Goal: Task Accomplishment & Management: Manage account settings

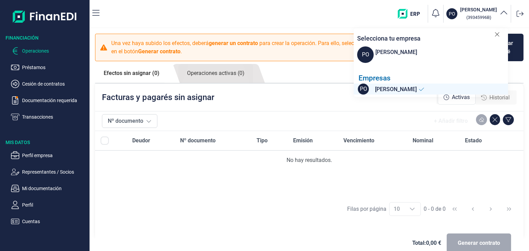
click at [424, 89] on icon at bounding box center [422, 90] width 6 height 6
click at [37, 206] on p "Perfil" at bounding box center [54, 205] width 65 height 8
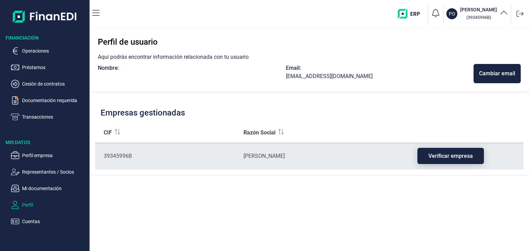
click at [440, 154] on span "Verificar empresa" at bounding box center [450, 156] width 44 height 5
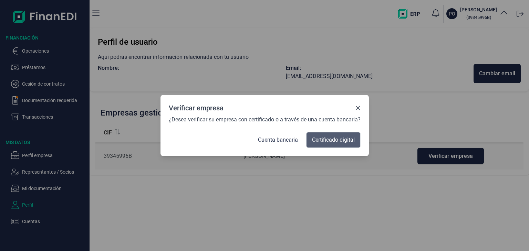
click at [346, 145] on button "Certificado digital" at bounding box center [333, 140] width 54 height 16
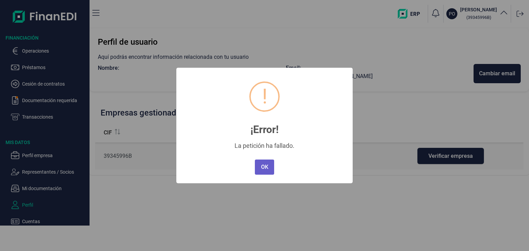
click at [264, 164] on button "OK" at bounding box center [264, 167] width 19 height 15
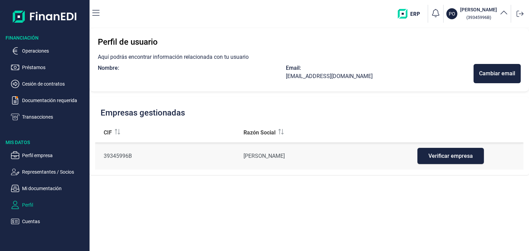
click at [502, 11] on icon "button" at bounding box center [503, 13] width 8 height 8
click at [501, 14] on icon "button" at bounding box center [503, 13] width 8 height 8
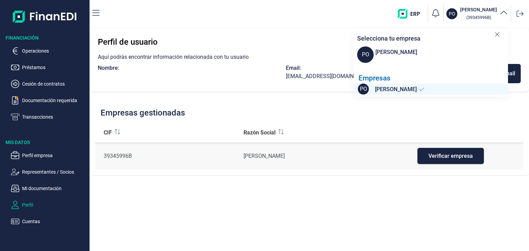
click at [373, 52] on span "PO" at bounding box center [365, 54] width 17 height 17
click at [384, 52] on div "[PERSON_NAME]" at bounding box center [396, 52] width 42 height 8
click at [44, 155] on p "Perfil empresa" at bounding box center [54, 155] width 65 height 8
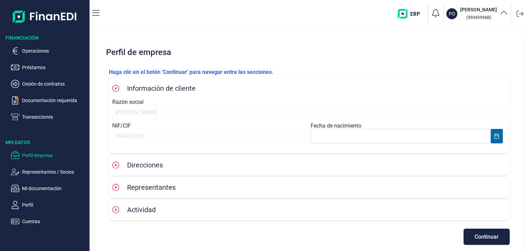
click at [116, 88] on icon at bounding box center [115, 88] width 7 height 7
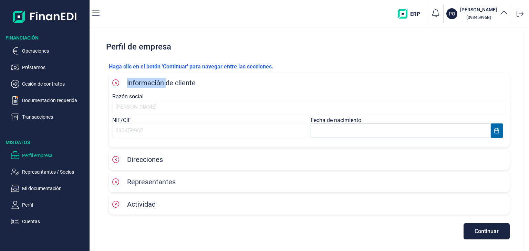
scroll to position [7, 0]
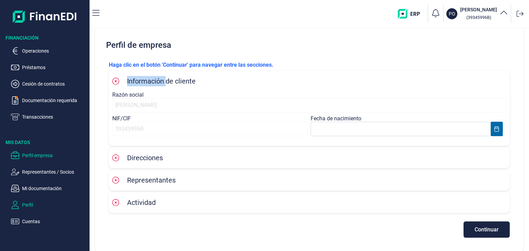
click at [34, 204] on p "Perfil" at bounding box center [54, 205] width 65 height 8
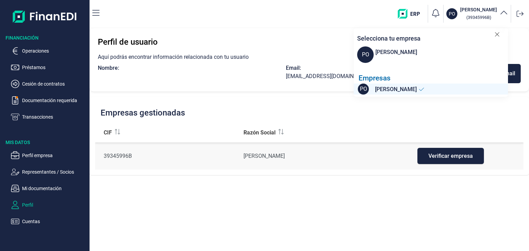
click at [496, 35] on icon at bounding box center [496, 34] width 5 height 7
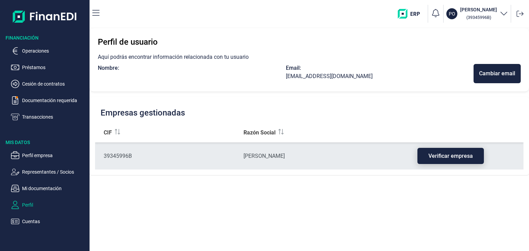
click at [456, 159] on span "Verificar empresa" at bounding box center [450, 156] width 44 height 5
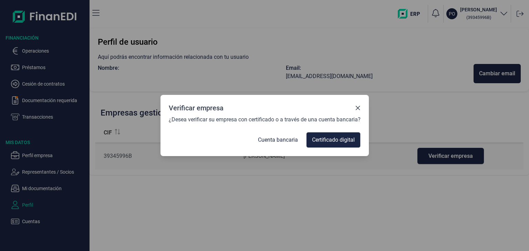
click at [360, 108] on icon "Close" at bounding box center [358, 108] width 6 height 6
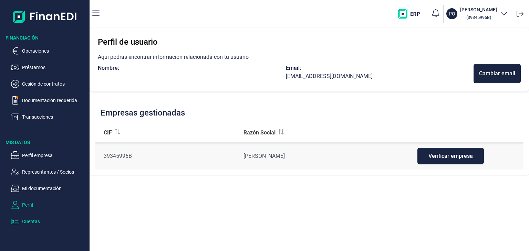
click at [36, 224] on p "Cuentas" at bounding box center [54, 222] width 65 height 8
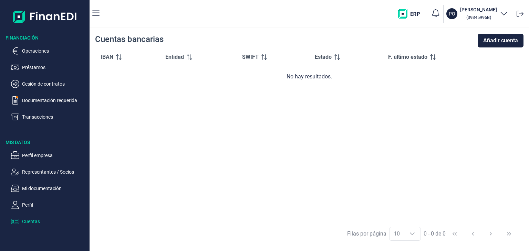
click at [36, 167] on ul "Perfil empresa Representantes / Socios Mi documentación Perfil Cuentas" at bounding box center [44, 186] width 89 height 80
click at [36, 173] on p "Representantes / Socios" at bounding box center [54, 172] width 65 height 8
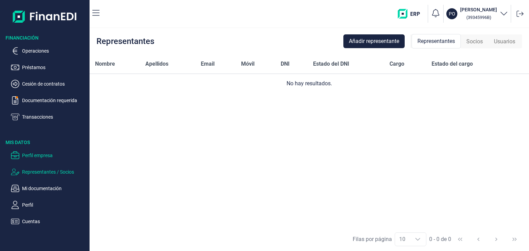
click at [41, 159] on p "Perfil empresa" at bounding box center [54, 155] width 65 height 8
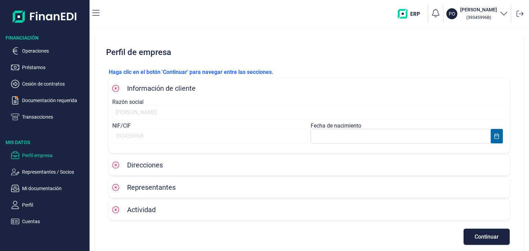
click at [503, 18] on div "button" at bounding box center [503, 14] width 8 height 10
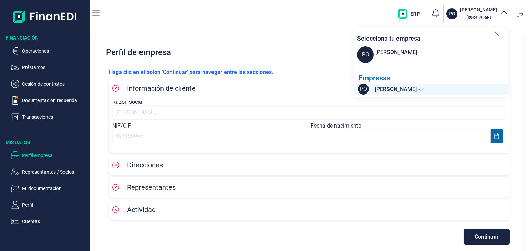
click at [497, 34] on icon at bounding box center [497, 34] width 4 height 4
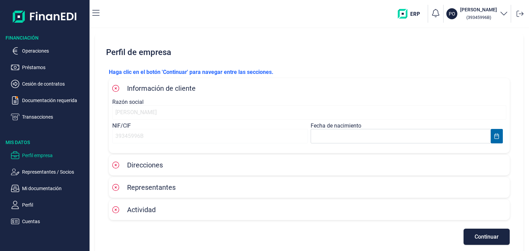
click at [398, 11] on img "button" at bounding box center [411, 14] width 27 height 10
